Goal: Information Seeking & Learning: Find specific fact

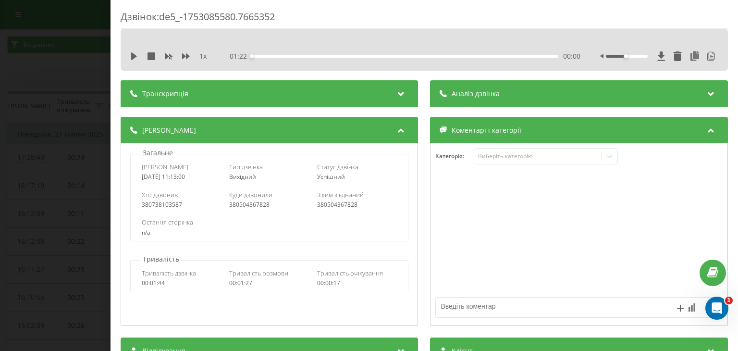
click at [72, 84] on div "Дзвінок : de5_-1753085580.7665352 1 x - 01:22 00:00 00:00 Транскрипція 00:00 Ал…" at bounding box center [369, 175] width 738 height 351
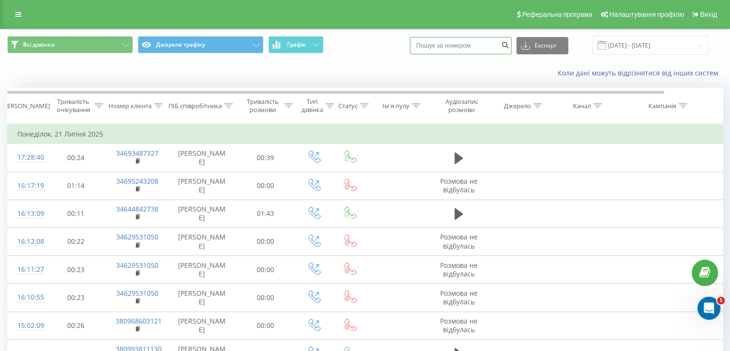
click at [479, 52] on input at bounding box center [461, 45] width 102 height 17
paste input "666639789"
type input "666639789"
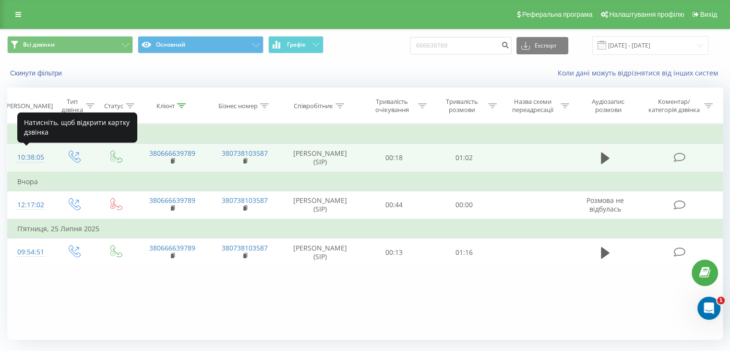
click at [31, 154] on div "10:38:05" at bounding box center [29, 157] width 25 height 19
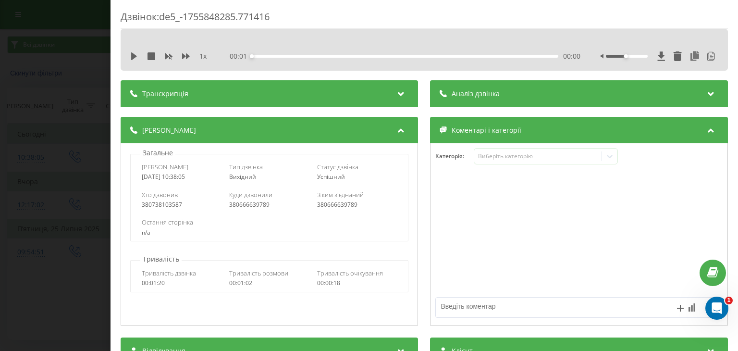
click at [659, 57] on div at bounding box center [687, 56] width 61 height 10
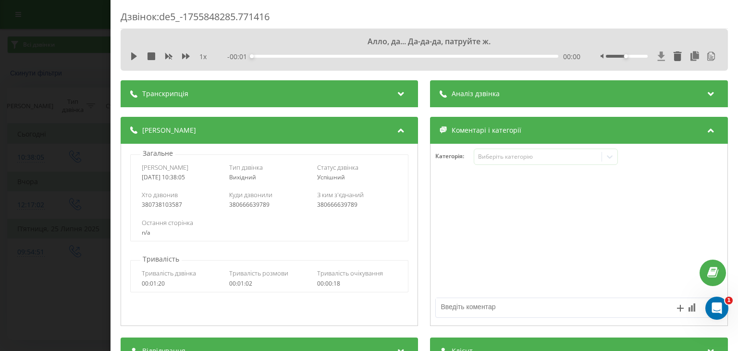
click at [657, 58] on icon at bounding box center [661, 56] width 8 height 10
